Goal: Navigation & Orientation: Find specific page/section

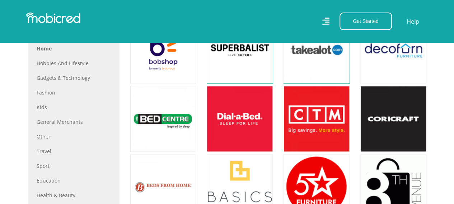
scroll to position [307, 0]
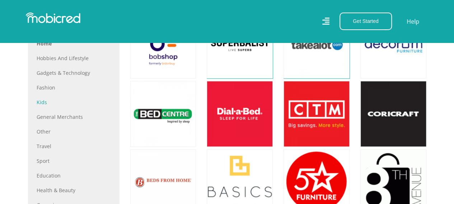
click at [68, 100] on link "Kids" at bounding box center [74, 103] width 74 height 8
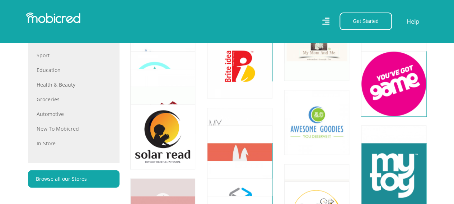
scroll to position [465, 0]
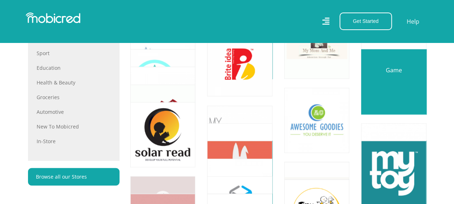
click at [410, 83] on link at bounding box center [393, 81] width 76 height 76
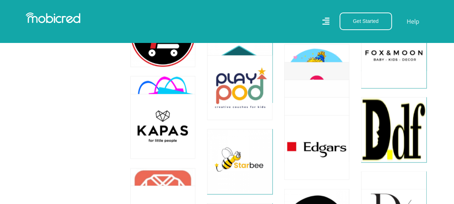
scroll to position [668, 0]
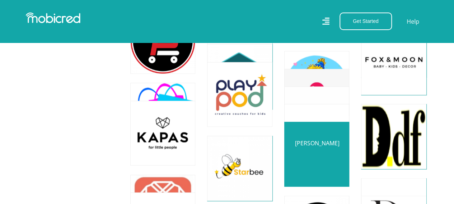
click at [328, 127] on link at bounding box center [316, 154] width 76 height 76
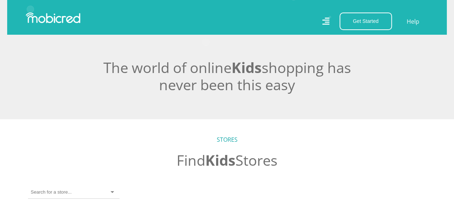
scroll to position [0, 0]
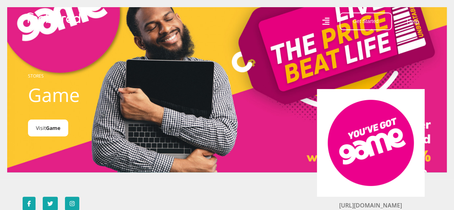
click at [55, 121] on link "Visit Game" at bounding box center [48, 127] width 40 height 17
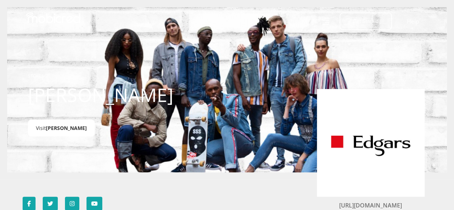
click at [43, 130] on link "Visit Edgars" at bounding box center [61, 127] width 67 height 17
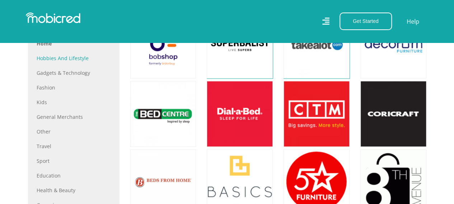
scroll to position [307, 0]
click at [52, 87] on link "Fashion" at bounding box center [74, 88] width 74 height 8
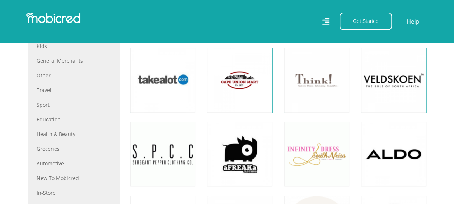
scroll to position [399, 0]
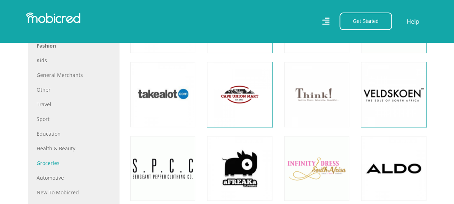
click at [51, 161] on link "Groceries" at bounding box center [74, 164] width 74 height 8
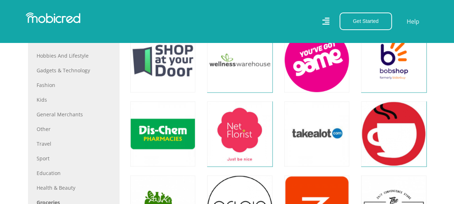
scroll to position [183, 0]
